Goal: Transaction & Acquisition: Purchase product/service

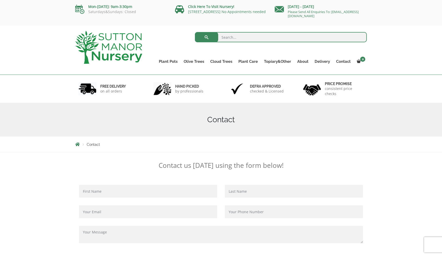
click at [253, 35] on input "search" at bounding box center [281, 37] width 172 height 10
click at [336, 37] on input "barolo 125" at bounding box center [281, 37] width 172 height 10
type input "barolo 125"
click at [206, 37] on button "submit" at bounding box center [206, 37] width 23 height 10
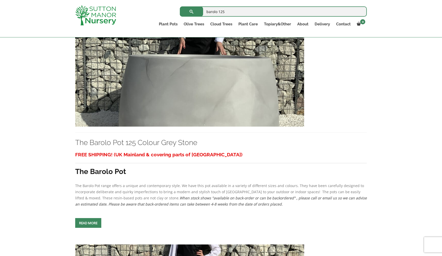
scroll to position [1041, 0]
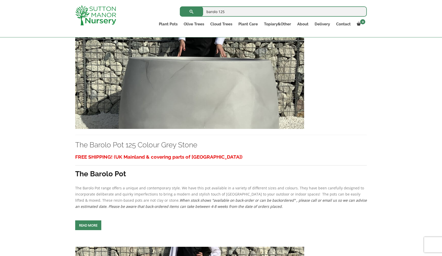
click at [219, 102] on img at bounding box center [189, 74] width 229 height 110
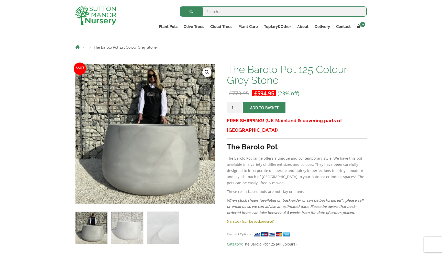
scroll to position [58, 0]
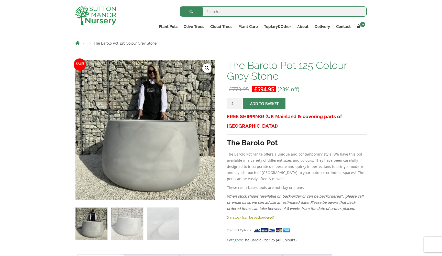
click at [238, 103] on input "2" at bounding box center [234, 103] width 15 height 12
click at [238, 103] on input "3" at bounding box center [234, 103] width 15 height 12
click at [238, 103] on input "4" at bounding box center [234, 103] width 15 height 12
type input "5"
click at [238, 103] on input "5" at bounding box center [234, 103] width 15 height 12
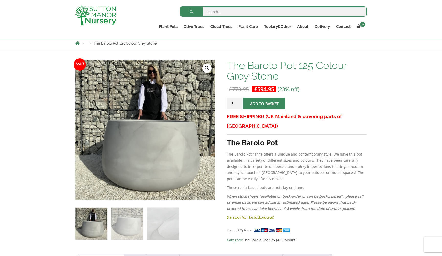
click at [264, 103] on span "submit" at bounding box center [264, 103] width 0 height 0
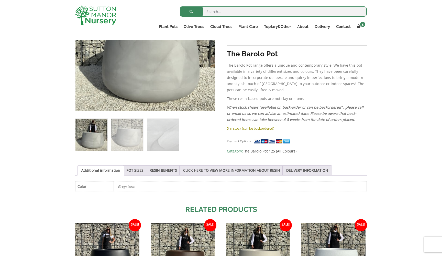
scroll to position [171, 0]
click at [217, 169] on link "CLICK HERE TO VIEW MORE INFORMATION ABOUT RESIN" at bounding box center [231, 170] width 97 height 10
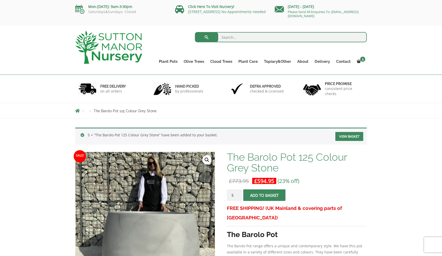
scroll to position [0, 0]
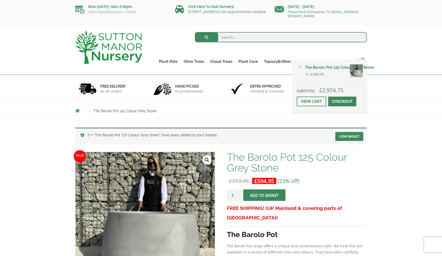
click at [360, 60] on span "5" at bounding box center [362, 59] width 5 height 5
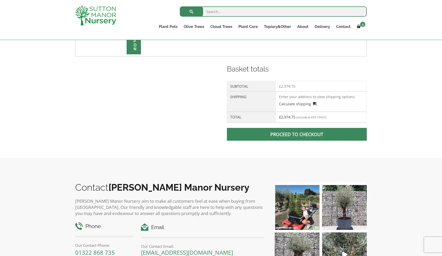
scroll to position [192, 0]
click at [297, 134] on span at bounding box center [297, 134] width 0 height 0
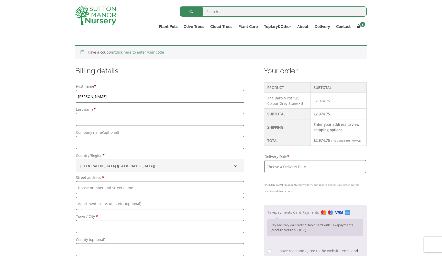
type input "Brian"
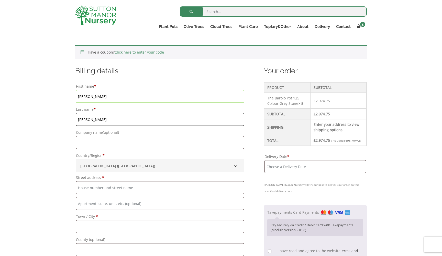
type input "Fitzgerald"
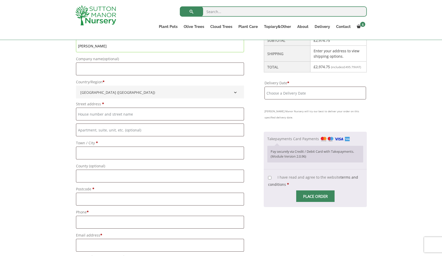
scroll to position [182, 0]
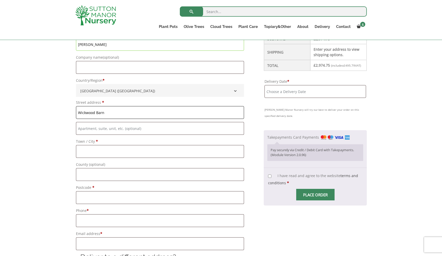
type input "Wickwood Barn"
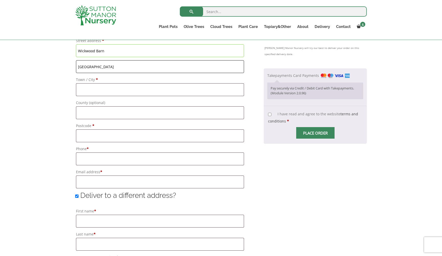
scroll to position [256, 0]
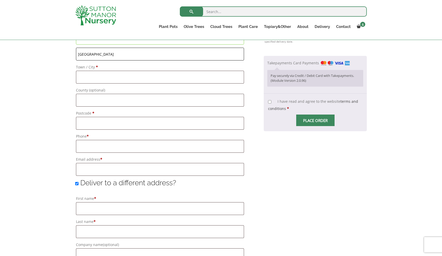
type input "[GEOGRAPHIC_DATA]"
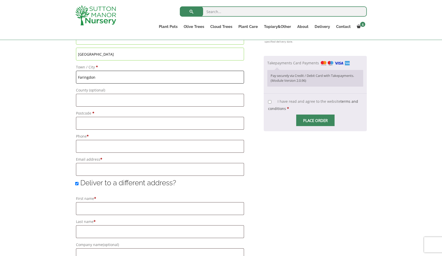
type input "Faringdon"
type input "SN7 8EZ"
type input "01367 615061"
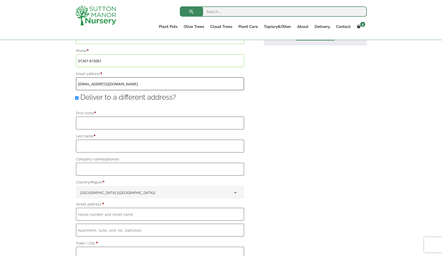
scroll to position [343, 0]
type input "[EMAIL_ADDRESS][DOMAIN_NAME]"
click at [77, 98] on input "Deliver to a different address?" at bounding box center [76, 96] width 3 height 3
checkbox input "false"
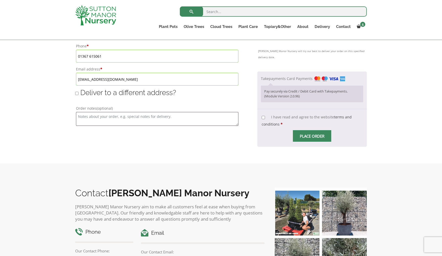
scroll to position [347, 0]
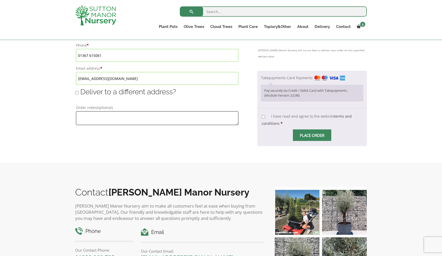
click at [111, 117] on textarea "Order notes (optional)" at bounding box center [157, 118] width 162 height 14
click at [88, 118] on textarea "We at at the end of a 1 mile single lane track" at bounding box center [157, 118] width 162 height 14
click at [179, 117] on textarea "We are directly ahead at the end of a 1 mile single lane track" at bounding box center [157, 118] width 162 height 14
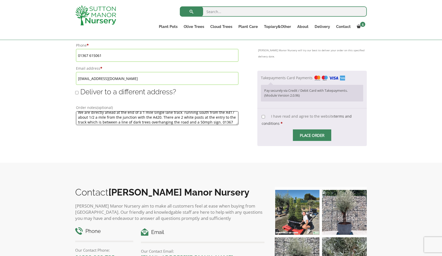
scroll to position [8, 0]
click at [86, 119] on textarea "We are directly ahead at the end of a 1 mile single lane track running south fr…" at bounding box center [157, 118] width 162 height 14
click at [227, 114] on textarea "We are directly ahead at the end of a 1 mile single lane track running south fr…" at bounding box center [157, 118] width 162 height 14
click at [167, 118] on textarea "We are directly ahead at the end of a 1 mile single lane track running south fr…" at bounding box center [157, 118] width 162 height 14
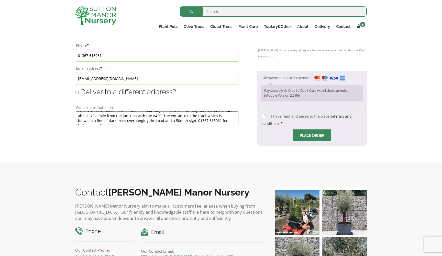
click at [218, 117] on textarea "We are directly ahead at the end of a 1 mile single lane track running south fr…" at bounding box center [157, 118] width 162 height 14
click at [136, 122] on textarea "We are directly ahead at the end of a 1 mile single lane track running south fr…" at bounding box center [157, 118] width 162 height 14
click at [177, 123] on textarea "We are directly ahead at the end of a 1 mile single lane track running south fr…" at bounding box center [157, 118] width 162 height 14
click at [180, 118] on textarea "We are directly ahead at the end of a 1 mile single lane track running south fr…" at bounding box center [157, 118] width 162 height 14
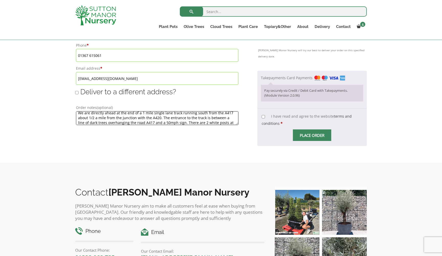
scroll to position [4, 0]
click at [232, 124] on textarea "We are directly ahead at the end of a 1 mile single lane track running south fr…" at bounding box center [157, 118] width 162 height 14
click at [232, 125] on textarea "We are directly ahead at the end of a 1 mile single lane track running south fr…" at bounding box center [157, 118] width 162 height 14
click at [227, 117] on textarea "We are directly ahead at the end of a 1 mile single lane track running south fr…" at bounding box center [157, 118] width 162 height 14
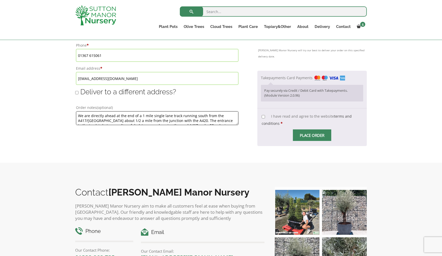
click at [184, 125] on textarea "We are directly ahead at the end of a 1 mile single lane track running south fr…" at bounding box center [157, 118] width 162 height 14
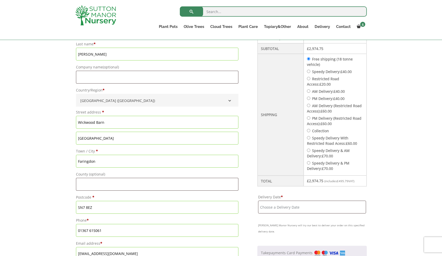
scroll to position [166, 0]
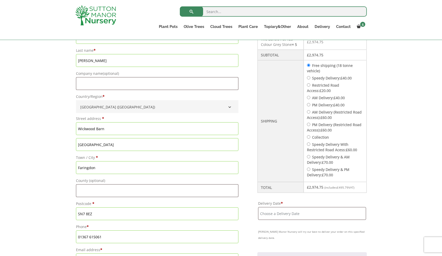
type textarea "We are directly ahead at the end of a 1 mile single lane track running south fr…"
click at [312, 86] on label "Restricted Road Access: £ 20.00" at bounding box center [323, 88] width 32 height 10
click at [310, 86] on input "Restricted Road Access: £ 20.00" at bounding box center [308, 84] width 3 height 3
radio input "true"
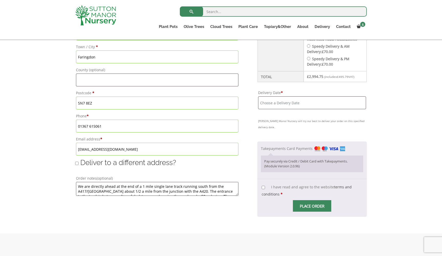
scroll to position [280, 0]
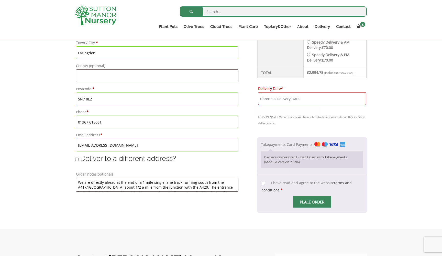
click at [273, 101] on input "Delivery Date *" at bounding box center [312, 98] width 108 height 13
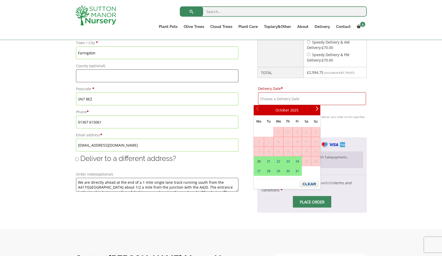
click at [259, 159] on link "20" at bounding box center [259, 160] width 10 height 9
type input "[DATE]"
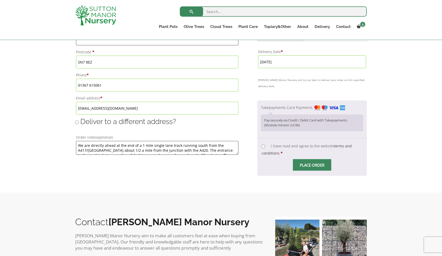
scroll to position [319, 0]
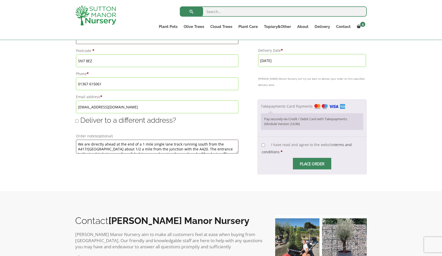
click at [300, 166] on input "Place order" at bounding box center [312, 164] width 38 height 12
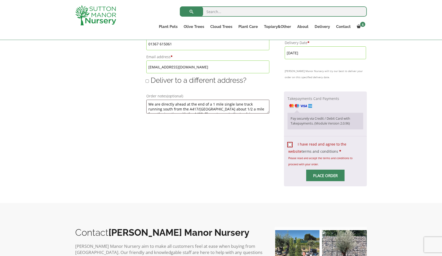
scroll to position [362, 0]
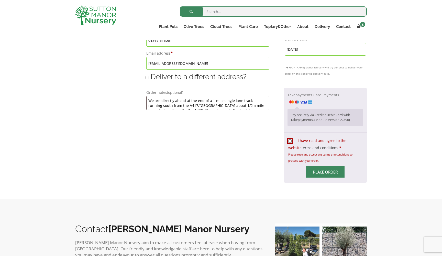
click at [296, 164] on p "I have read and agree to the website terms and conditions * Please read and acc…" at bounding box center [326, 150] width 76 height 28
click at [292, 143] on input "I have read and agree to the website terms and conditions *" at bounding box center [289, 140] width 3 height 3
checkbox input "true"
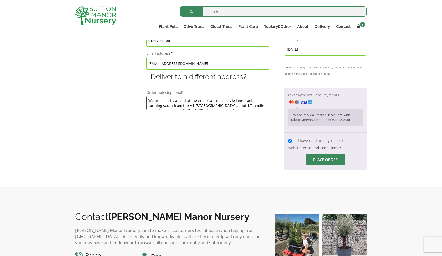
click at [325, 165] on input "Place order" at bounding box center [325, 160] width 38 height 12
